Goal: Information Seeking & Learning: Learn about a topic

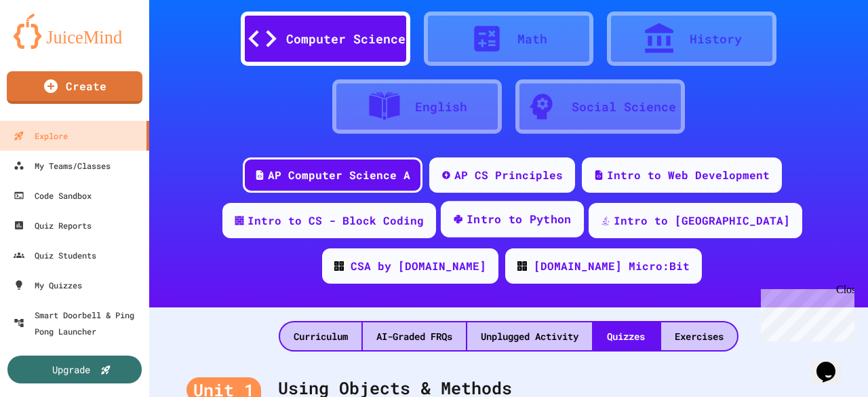
scroll to position [68, 0]
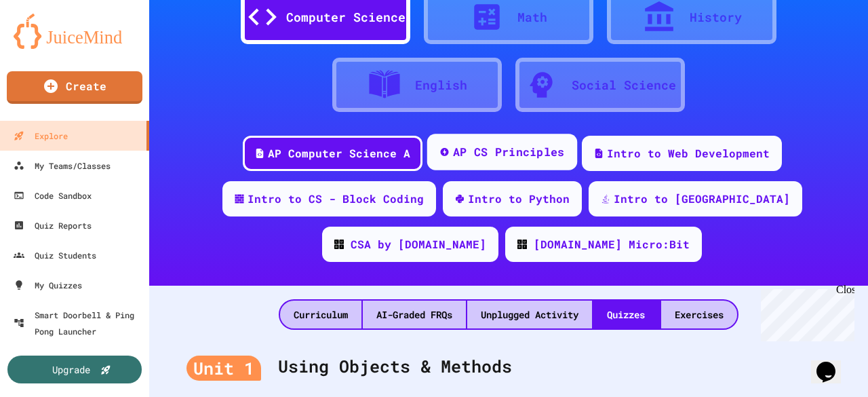
click at [544, 153] on div "AP CS Principles" at bounding box center [508, 152] width 112 height 17
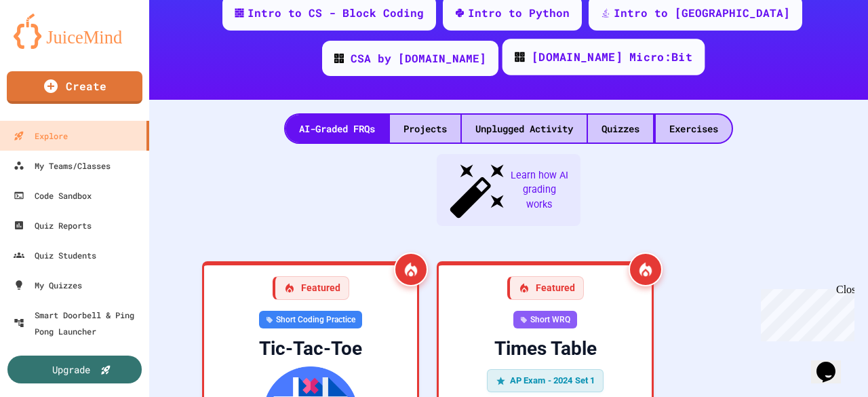
scroll to position [350, 0]
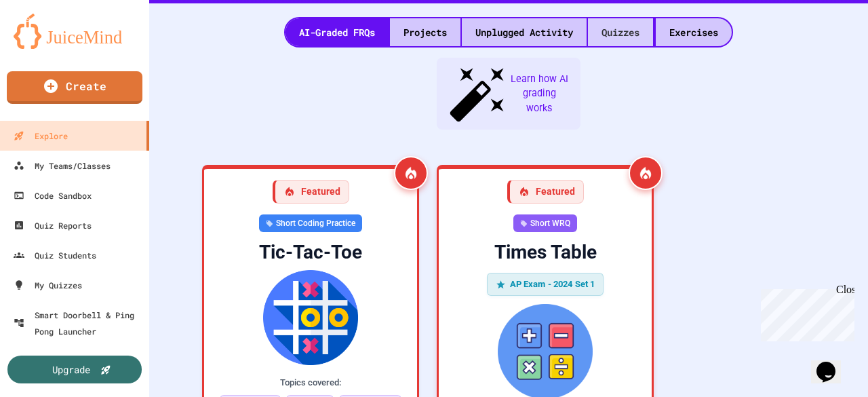
click at [625, 26] on div "Quizzes" at bounding box center [620, 32] width 65 height 28
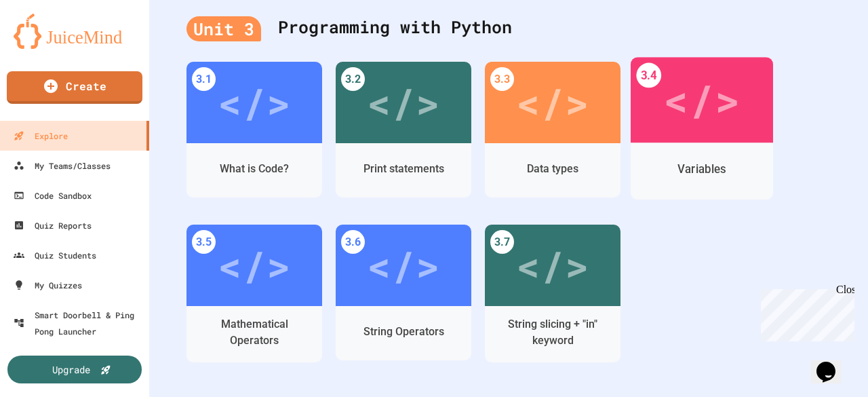
scroll to position [1095, 0]
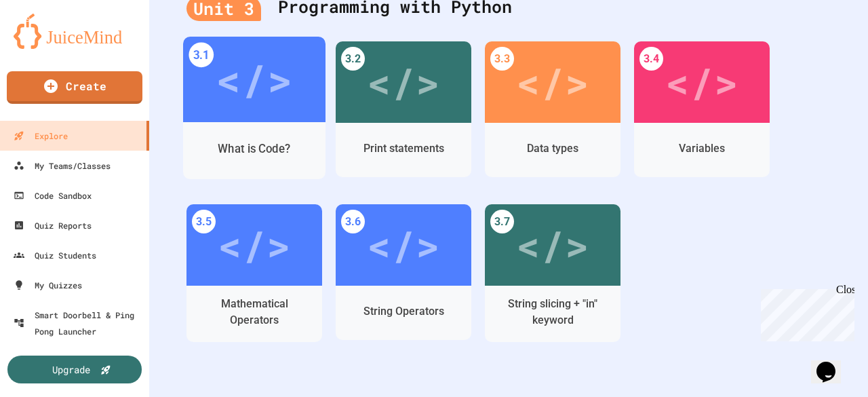
click at [265, 106] on div "</>" at bounding box center [254, 79] width 77 height 64
